Goal: Communication & Community: Share content

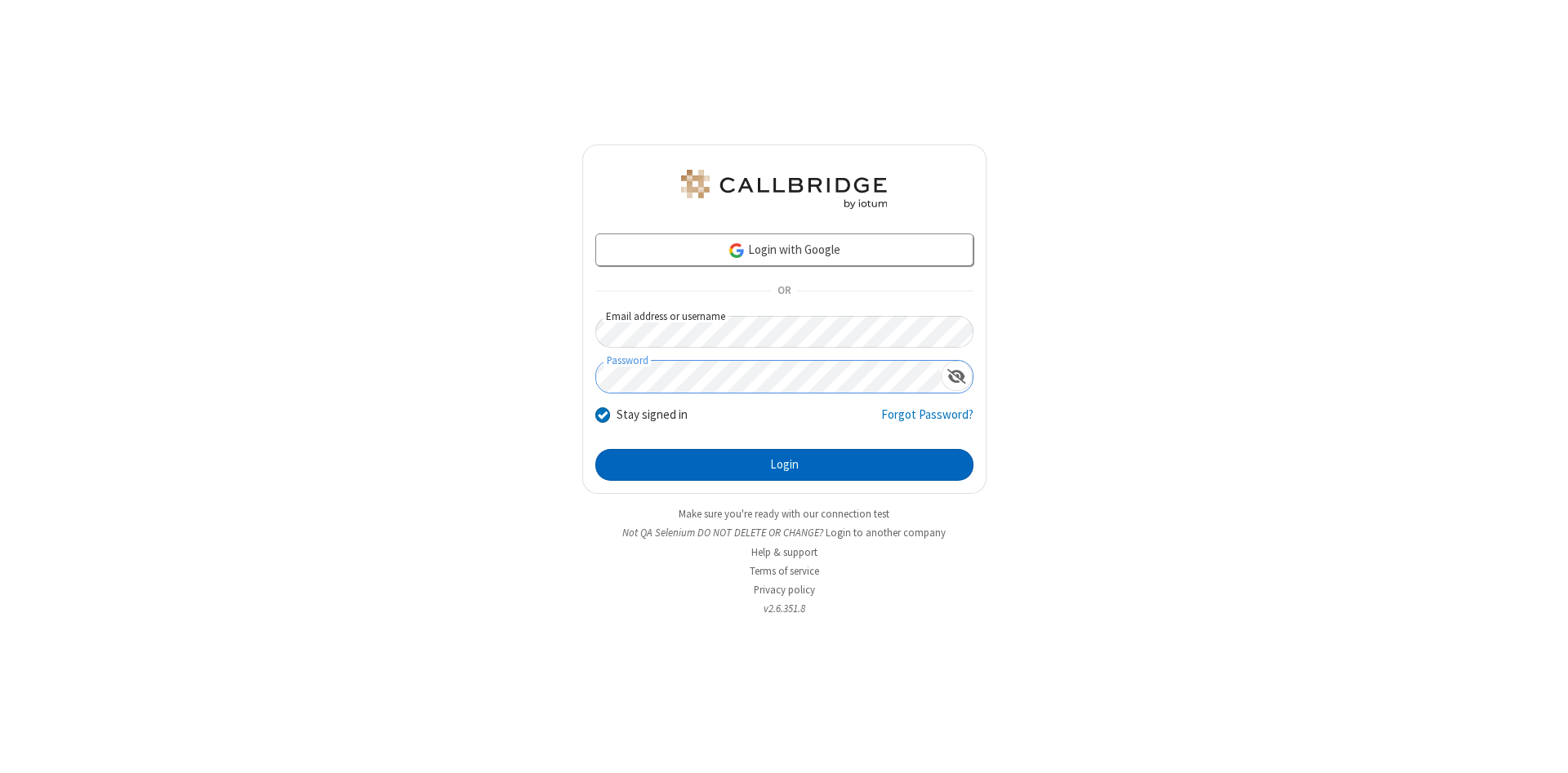
click at [784, 465] on button "Login" at bounding box center [784, 465] width 379 height 33
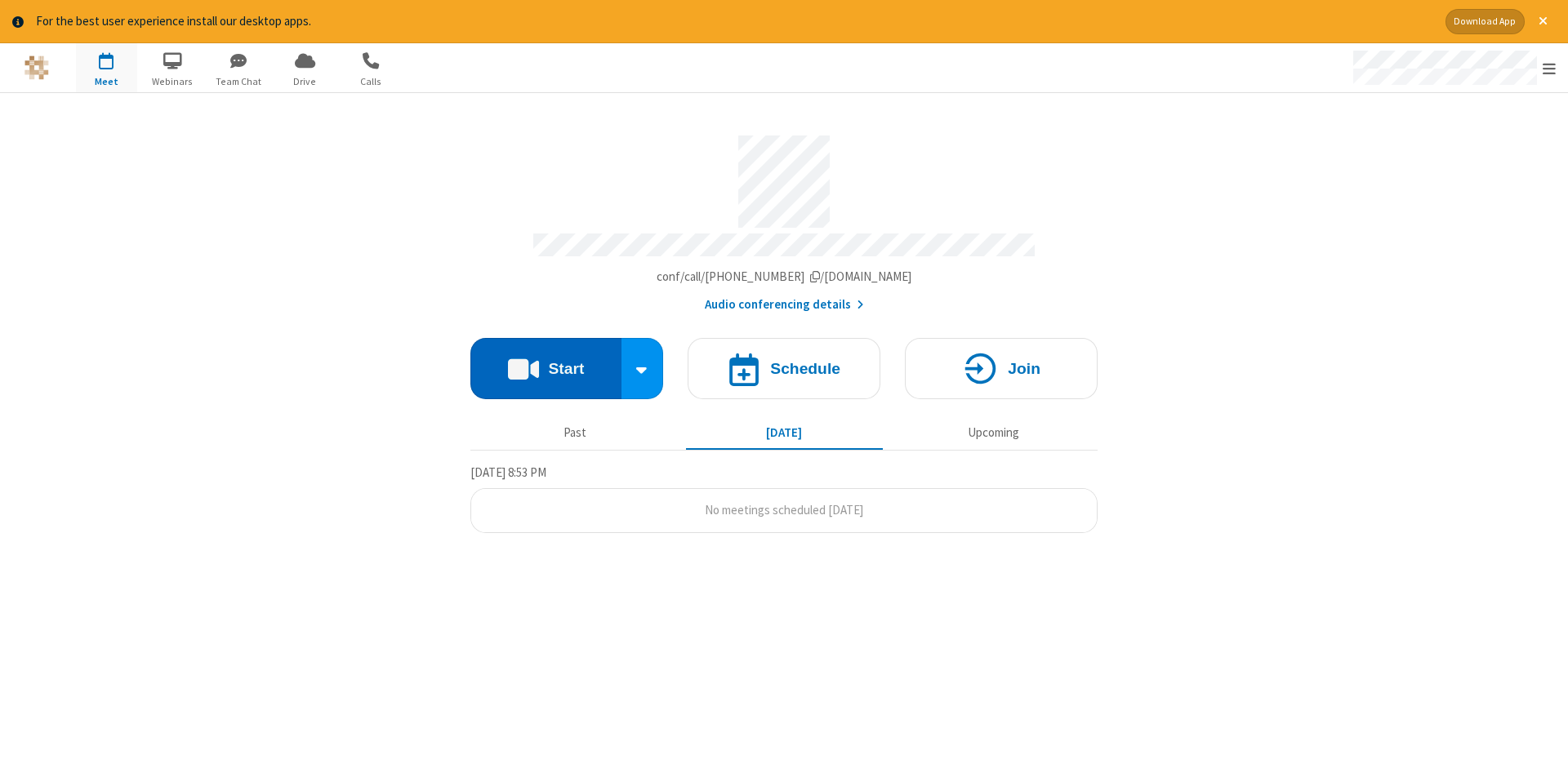
click at [546, 363] on button "Start" at bounding box center [546, 368] width 151 height 61
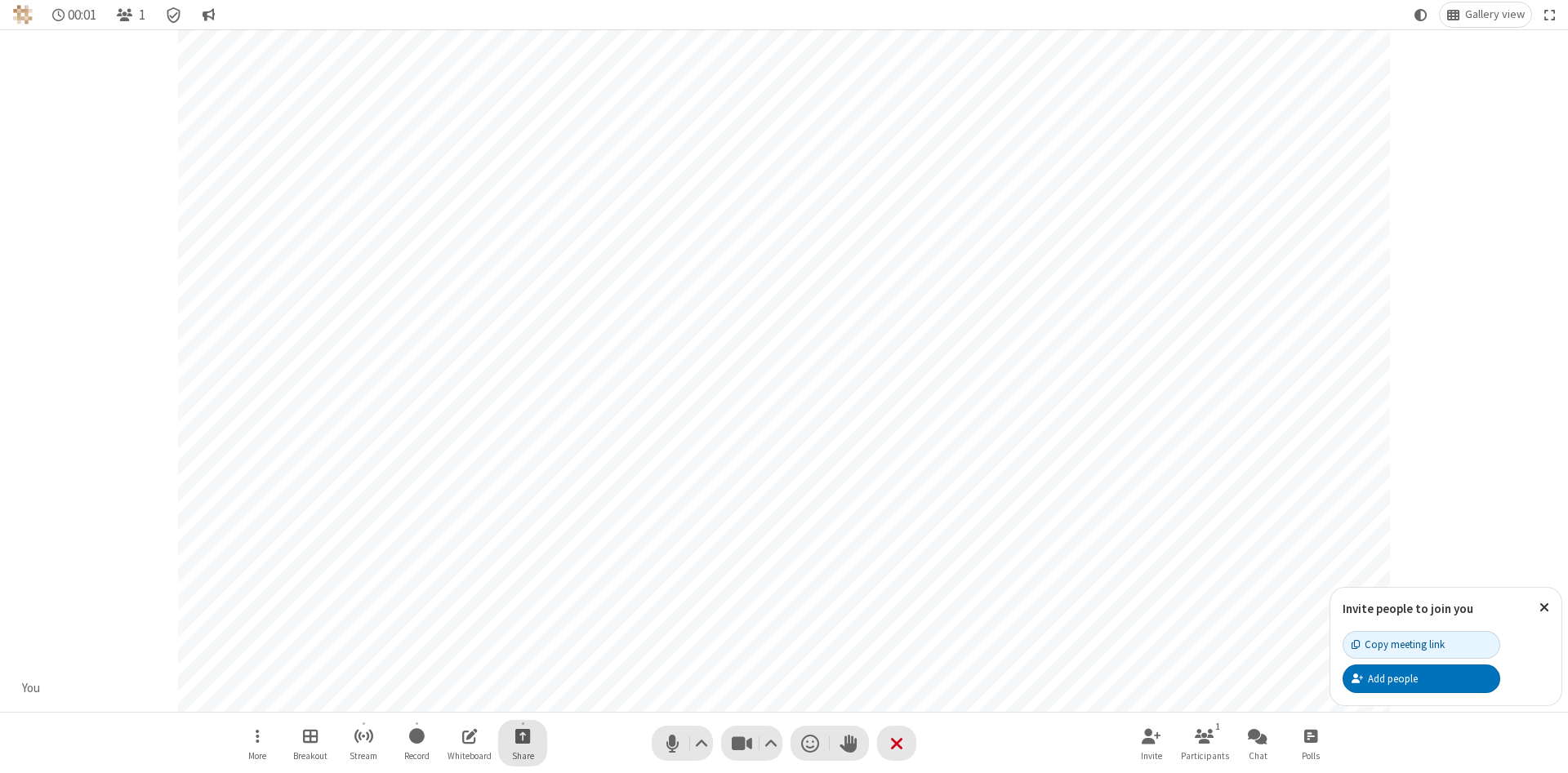
click at [522, 736] on span "Start sharing" at bounding box center [523, 736] width 16 height 20
click at [522, 636] on span "Share additional camera" at bounding box center [532, 639] width 121 height 14
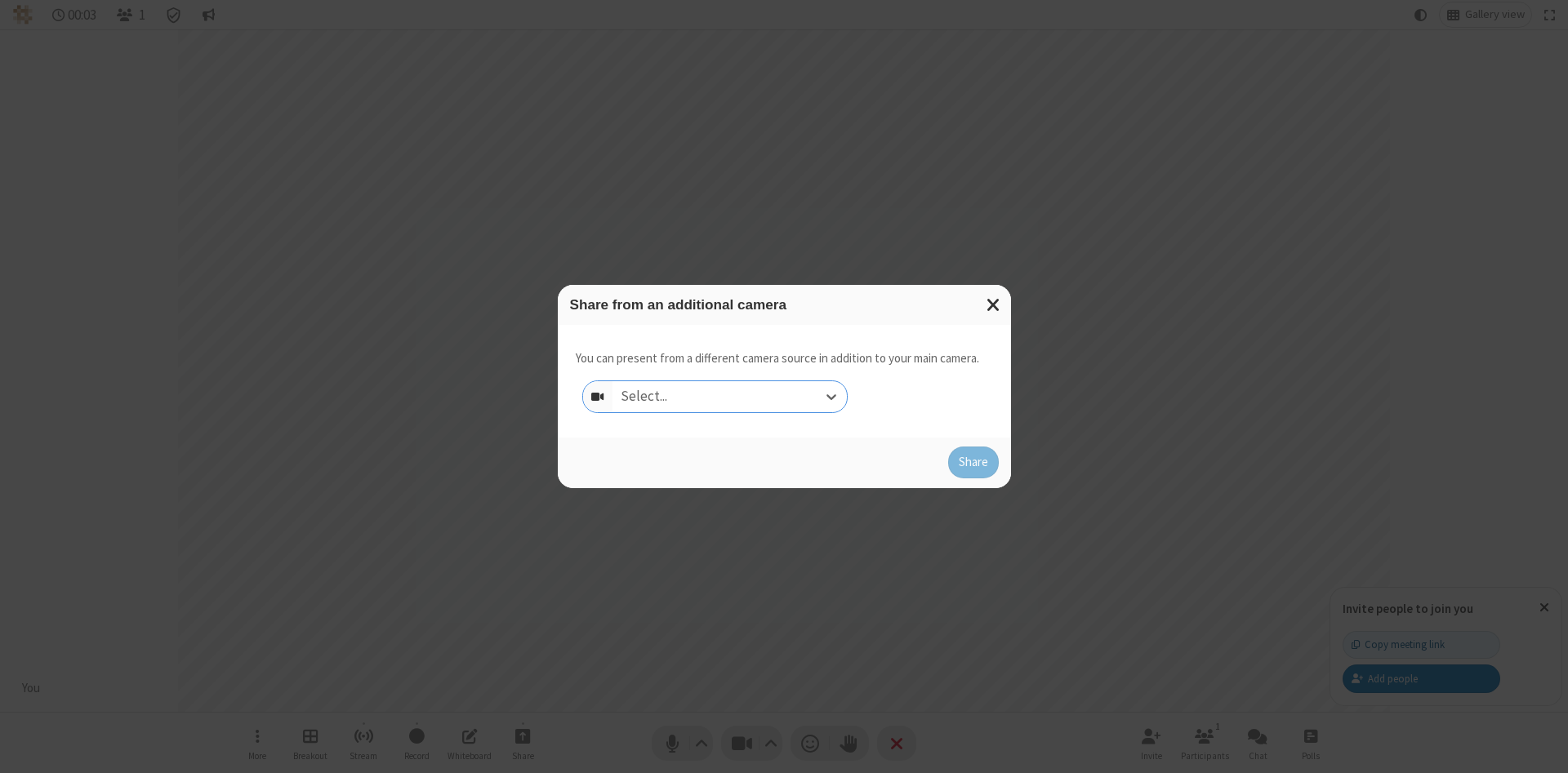
click at [730, 396] on div "Select..." at bounding box center [730, 397] width 234 height 31
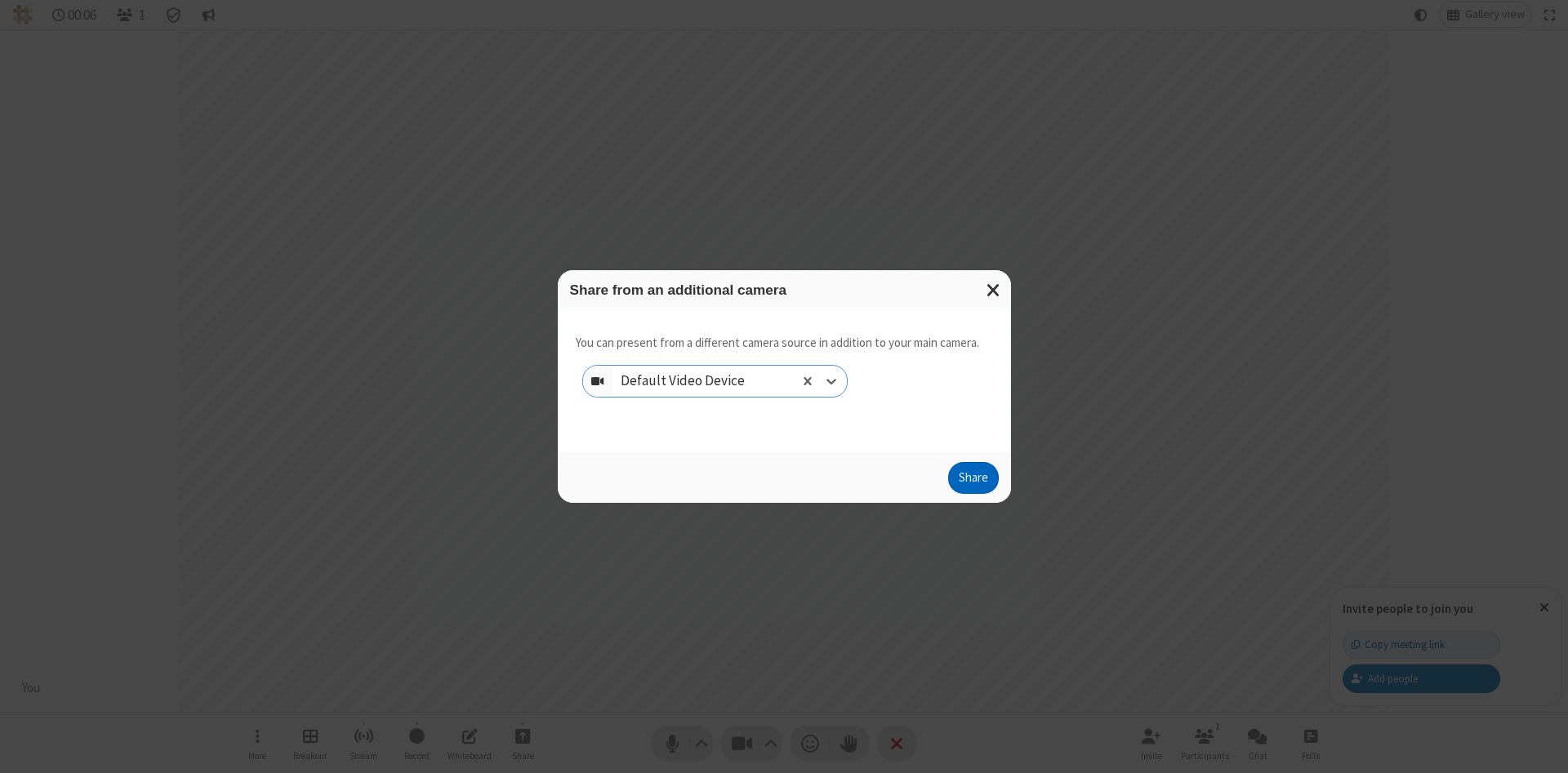
click at [973, 482] on button "Share" at bounding box center [973, 479] width 50 height 33
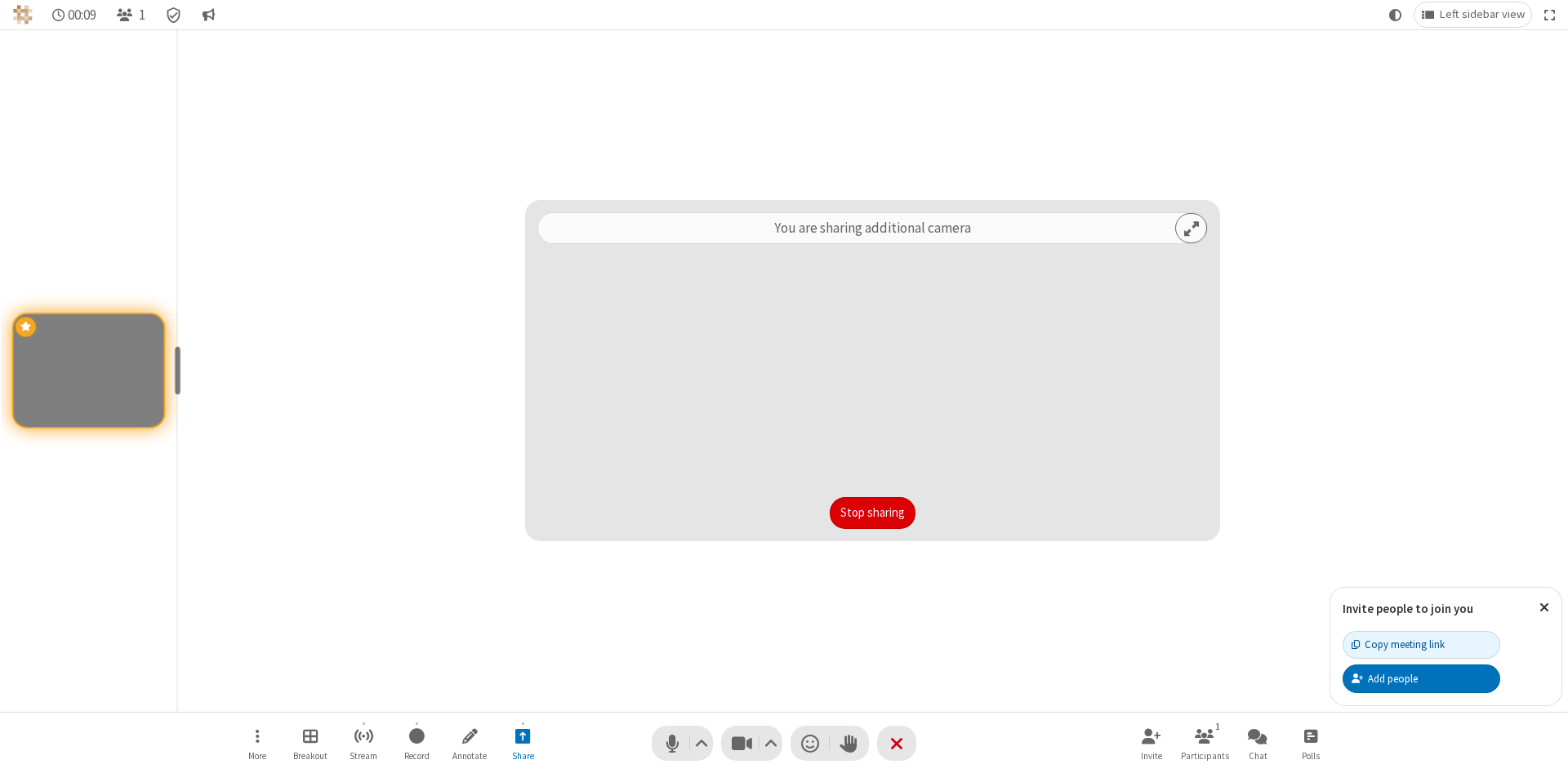
click at [872, 513] on button "Stop sharing" at bounding box center [873, 514] width 86 height 33
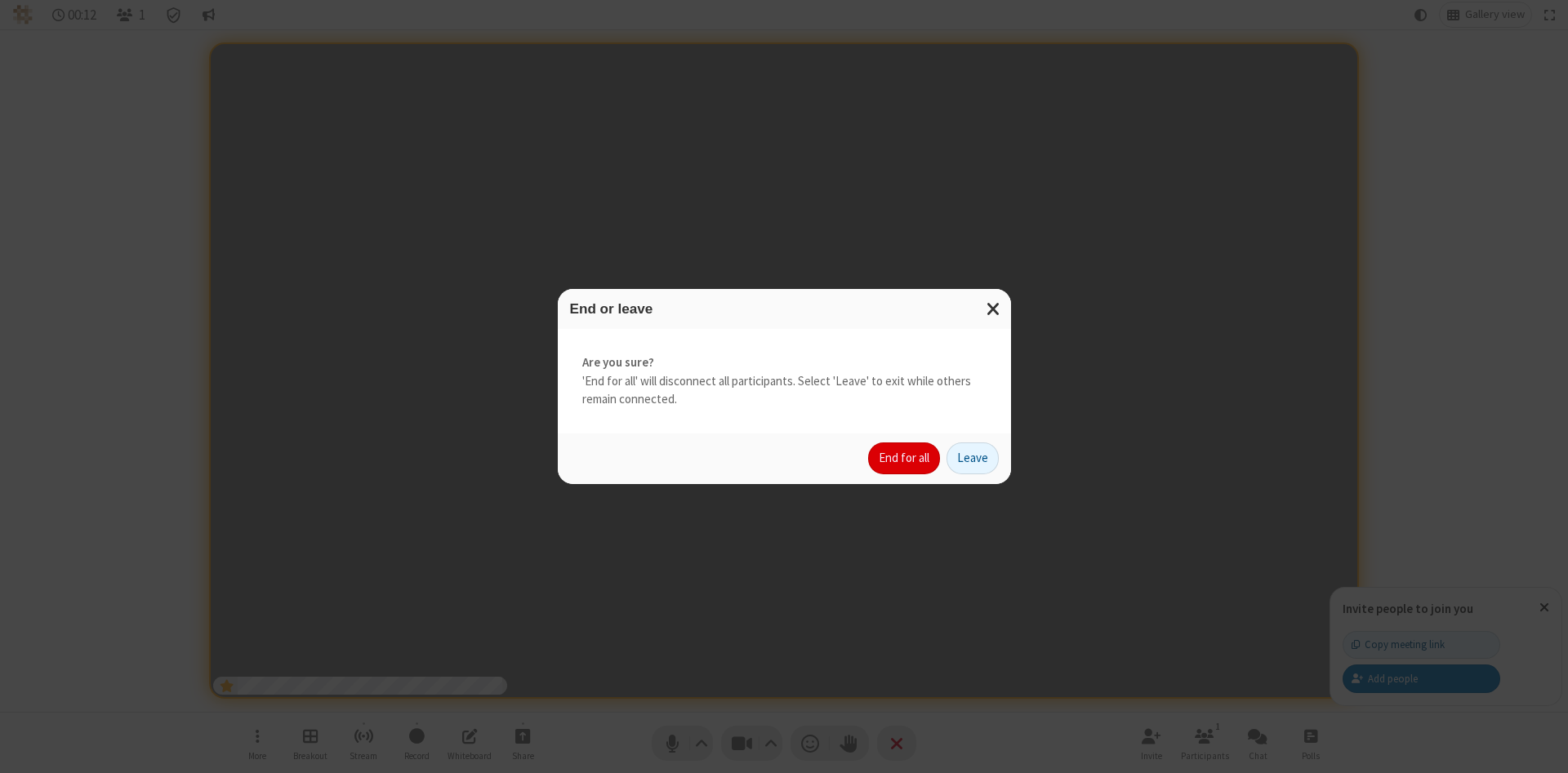
click at [905, 458] on button "End for all" at bounding box center [904, 459] width 72 height 33
